Goal: Communication & Community: Answer question/provide support

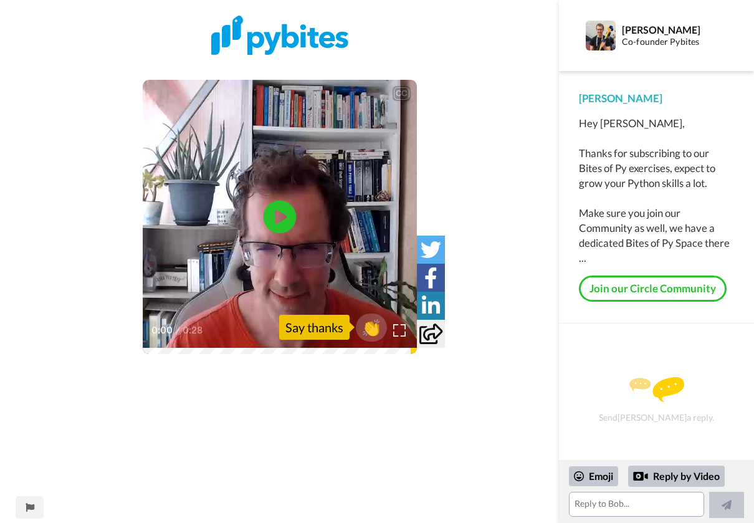
click at [281, 223] on icon at bounding box center [279, 216] width 33 height 33
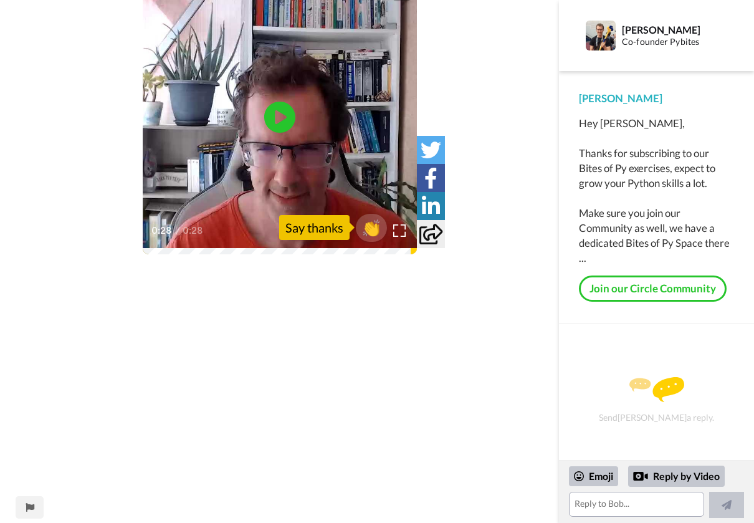
scroll to position [117, 0]
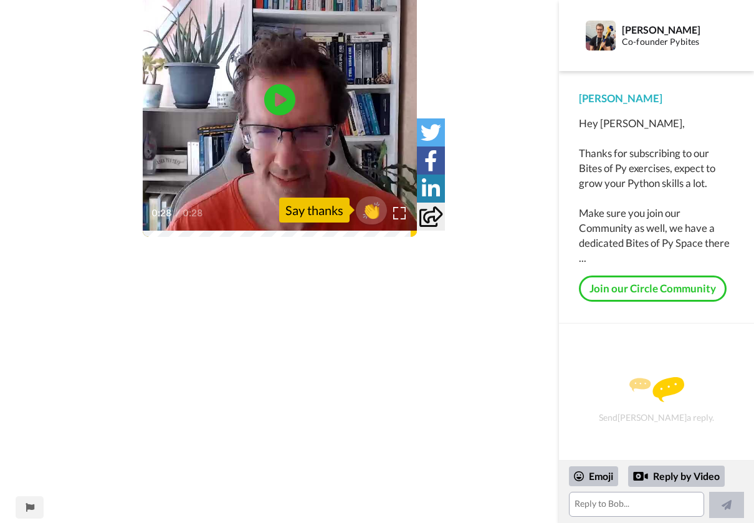
click at [654, 491] on div "Emoji Reply by Video" at bounding box center [656, 492] width 175 height 52
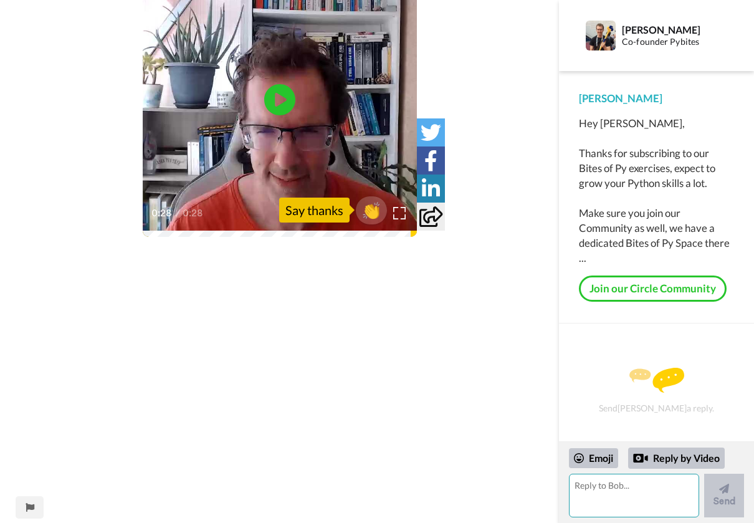
click at [654, 491] on textarea at bounding box center [634, 496] width 130 height 44
type textarea "Hi [PERSON_NAME], thanks for the welcome message!"
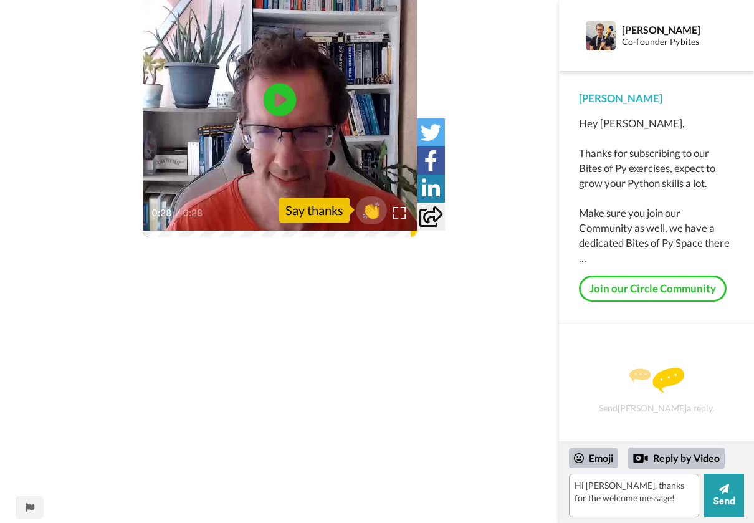
click at [290, 80] on icon "Play/Pause" at bounding box center [279, 99] width 33 height 59
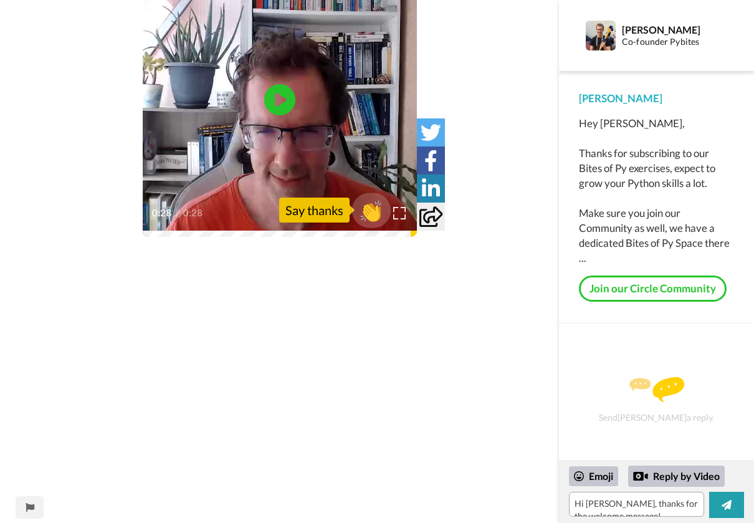
click at [369, 215] on span "👏" at bounding box center [371, 210] width 39 height 25
click at [670, 497] on textarea "Hi [PERSON_NAME], thanks for the welcome message!👏" at bounding box center [636, 504] width 135 height 25
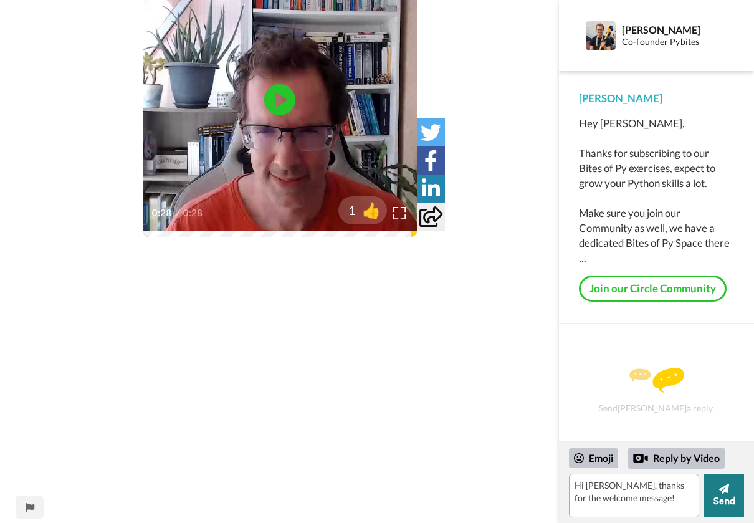
click at [738, 500] on button "Send" at bounding box center [724, 496] width 40 height 44
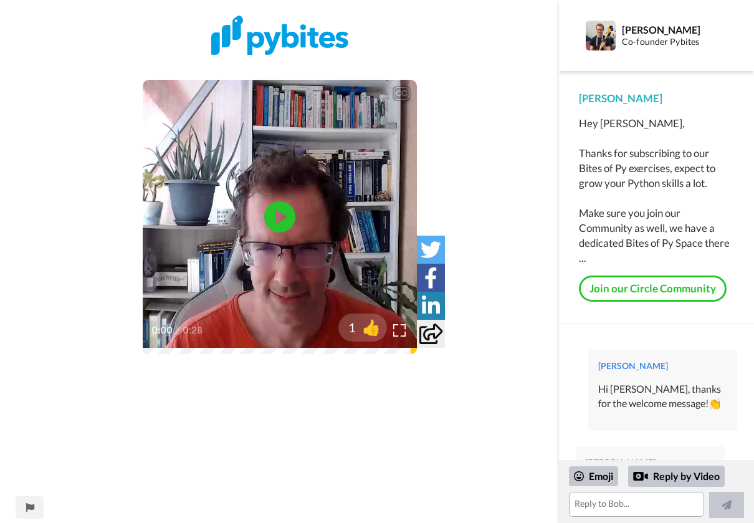
scroll to position [73, 0]
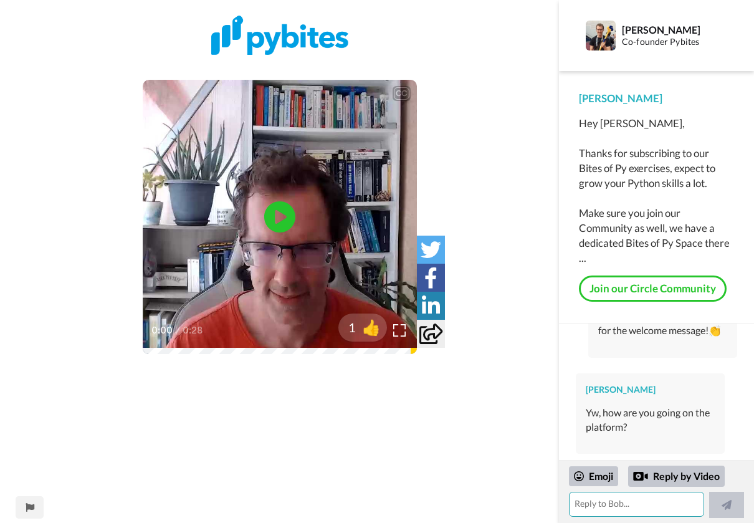
click at [631, 509] on textarea at bounding box center [636, 504] width 135 height 25
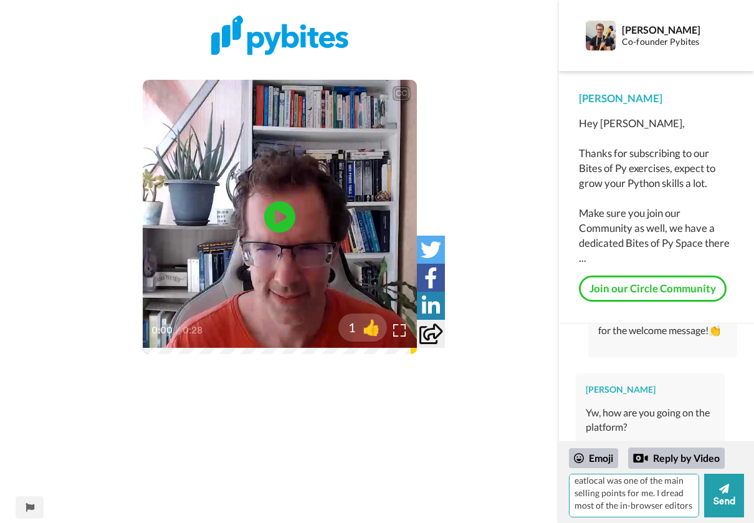
scroll to position [30, 0]
type textarea "pretty nicely. Got to tell you - eatlocal was one of the main selling points fo…"
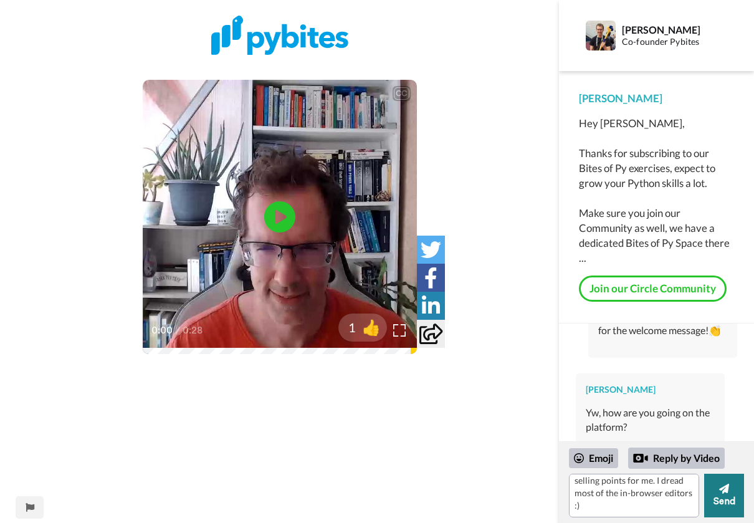
click at [741, 505] on button "Send" at bounding box center [724, 496] width 40 height 44
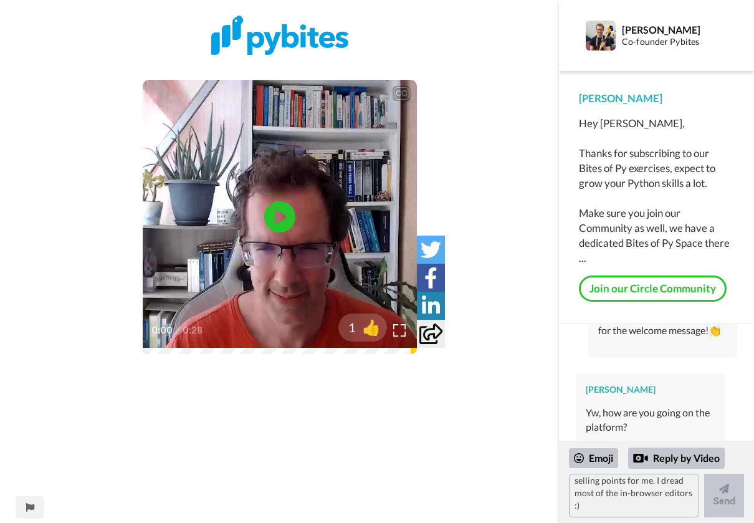
scroll to position [0, 0]
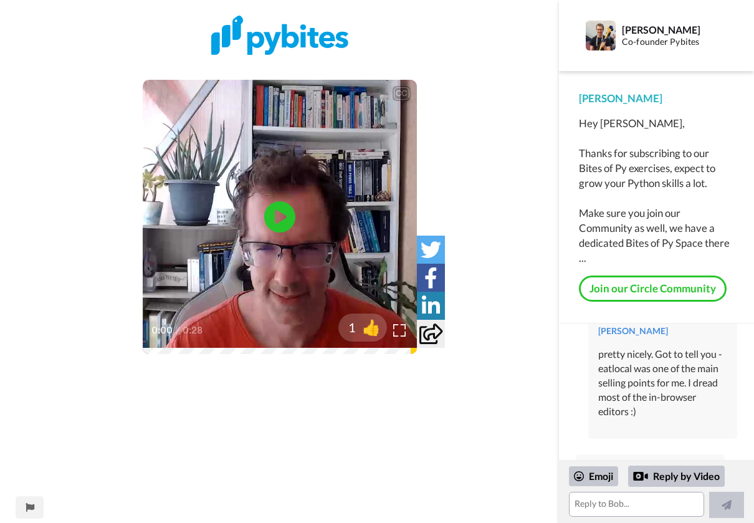
scroll to position [220, 0]
